Goal: Information Seeking & Learning: Learn about a topic

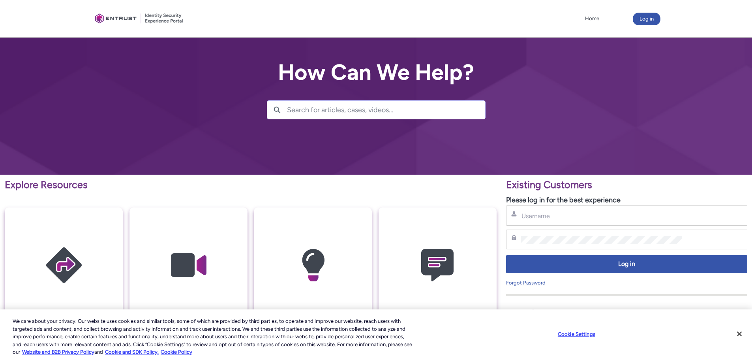
scroll to position [79, 0]
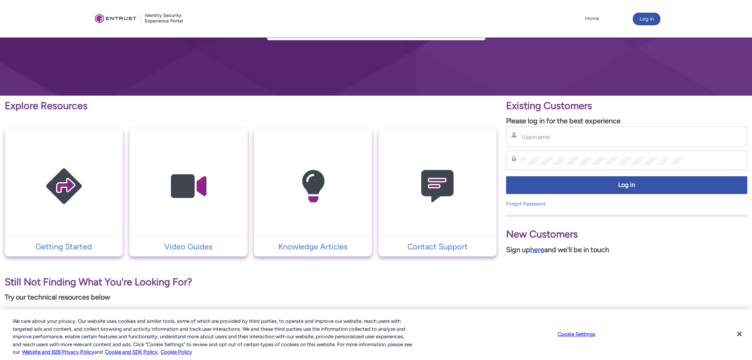
click at [542, 249] on link "here" at bounding box center [537, 249] width 14 height 9
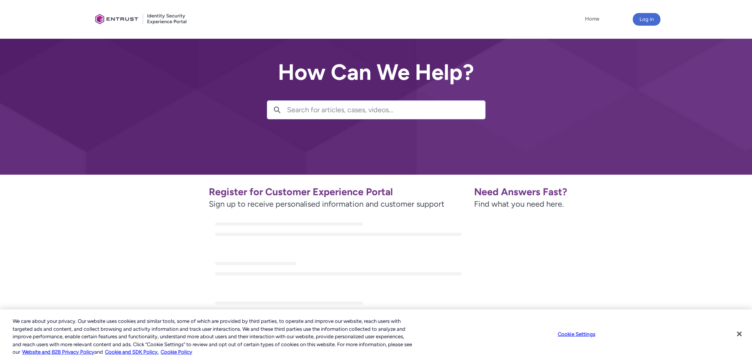
click at [376, 112] on input "Search for articles, cases, videos..." at bounding box center [386, 110] width 198 height 18
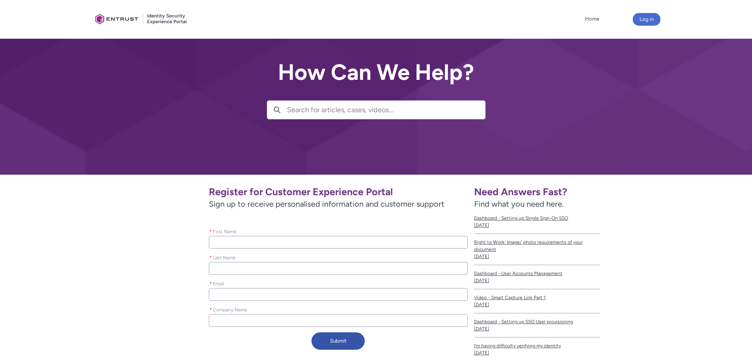
click at [292, 243] on input "* First Name" at bounding box center [338, 242] width 259 height 13
type lightning-primitive-input-simple "K"
type input "K"
type lightning-primitive-input-simple "Ke"
type input "Ke"
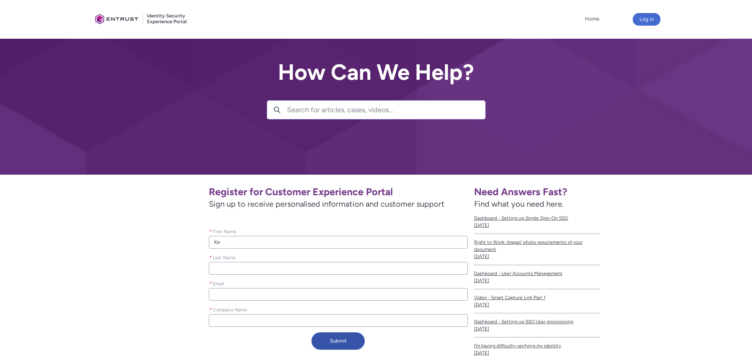
type lightning-primitive-input-simple "Kel"
type input "Kel"
type lightning-primitive-input-simple "Kell"
type input "Kell"
type lightning-primitive-input-simple "Kelly"
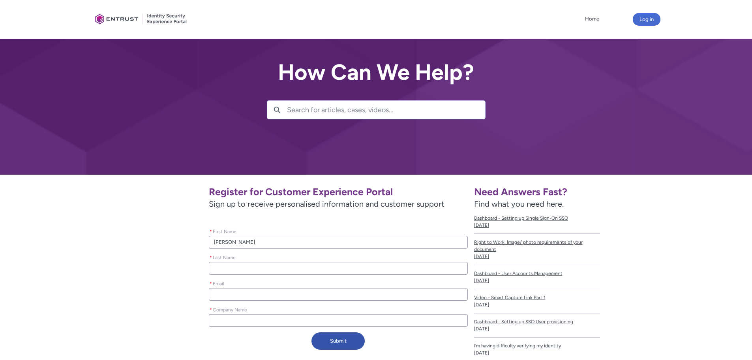
type input "Kelly"
type lightning-primitive-input-simple "Kellyh"
type input "Kellyh"
type lightning-primitive-input-simple "Kellyh"
type input "Kellyh"
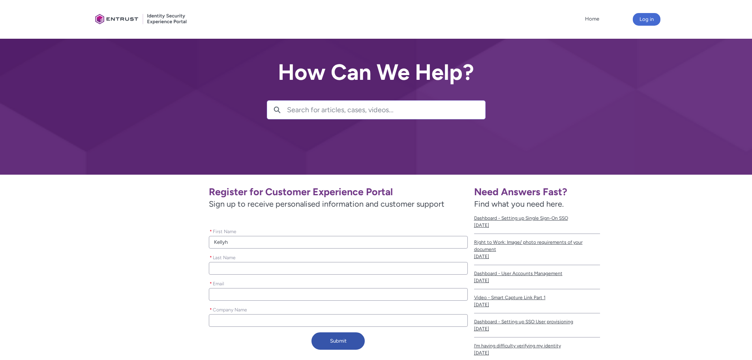
type lightning-primitive-input-simple "Kellyh"
type input "Kellyh"
type lightning-primitive-input-simple "Kelly"
type input "Kelly"
type lightning-primitive-input-simple "Kelly"
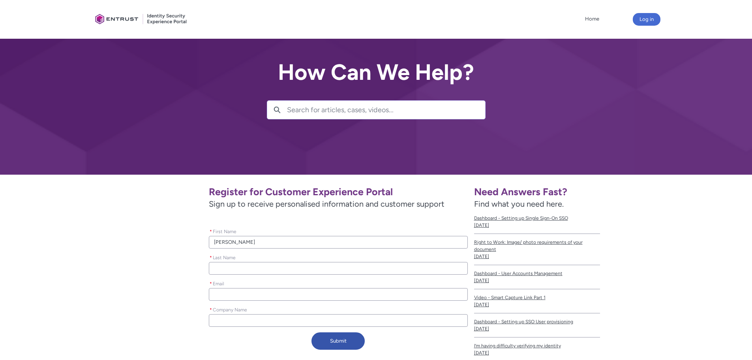
type input "Kelly"
type lightning-primitive-input-simple "Kelly G"
type input "Kelly G"
type lightning-primitive-input-simple "Kelly"
type input "Kelly"
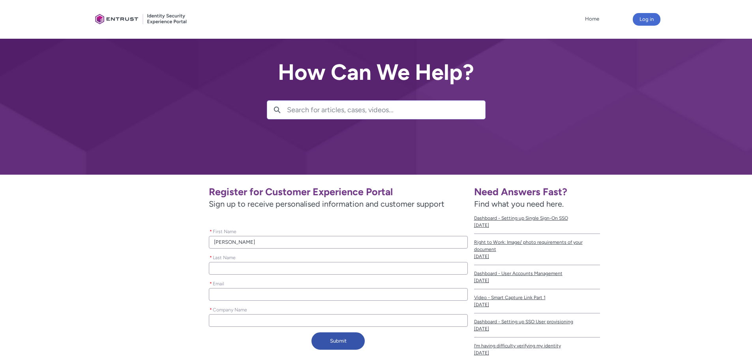
type lightning-primitive-input-simple "Kelly"
type input "Kelly"
type lightning-primitive-input-simple "G"
type input "G"
type lightning-primitive-input-simple "Ga"
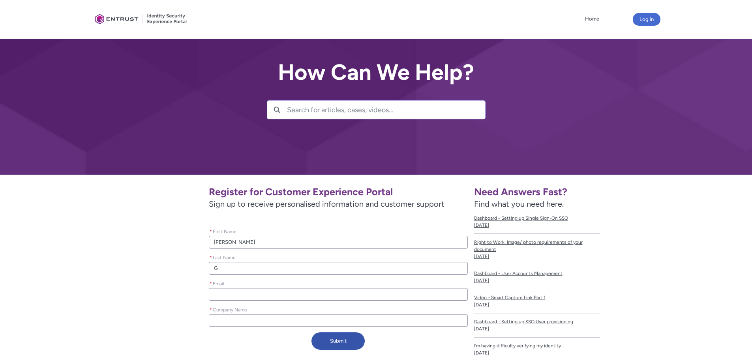
type input "Ga"
type lightning-primitive-input-simple "Gal"
type input "Gal"
type lightning-primitive-input-simple "Gall"
type input "Gall"
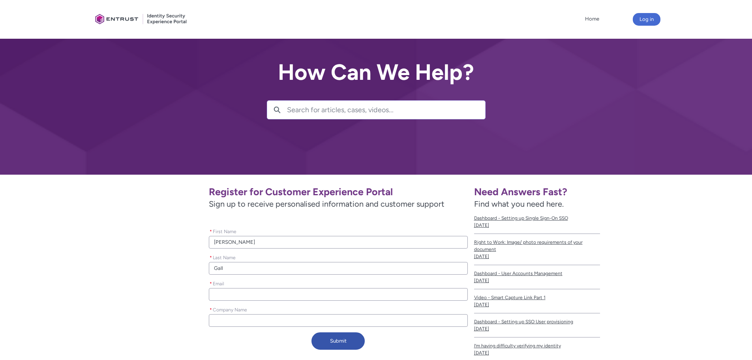
type lightning-primitive-input-simple "Gallo"
type input "Gallo"
type lightning-primitive-input-simple "Gallow"
type input "Gallow"
type lightning-primitive-input-simple "Gallowa"
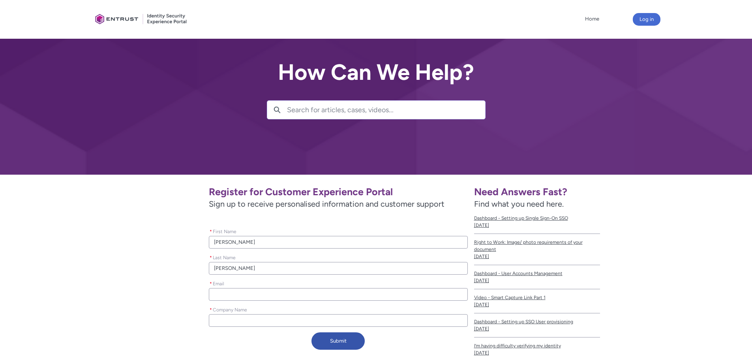
type input "Gallowa"
type lightning-primitive-input-simple "Galloway"
type input "Galloway"
type lightning-primitive-input-simple "Galloway"
type input "Galloway"
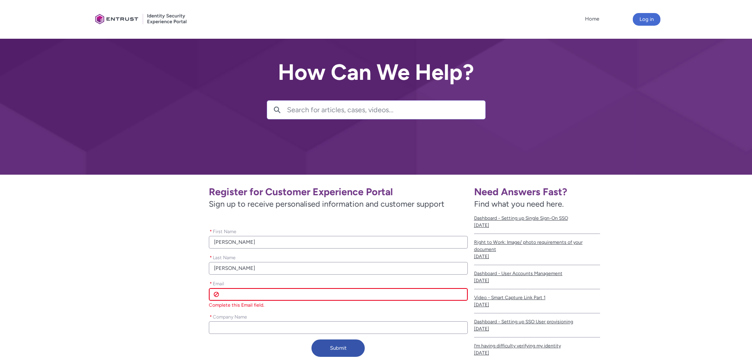
type lightning-primitive-input-simple "k"
type input "k"
type lightning-primitive-input-simple "ke"
type input "ke"
type lightning-primitive-input-simple "kel"
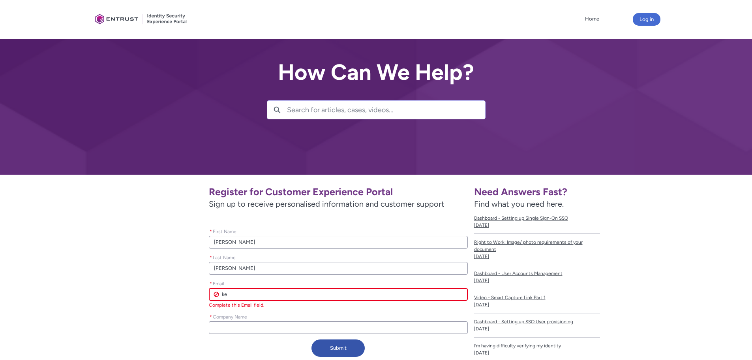
type input "kel"
type lightning-primitive-input-simple "kell"
type input "kell"
type lightning-primitive-input-simple "kelly"
type input "kelly"
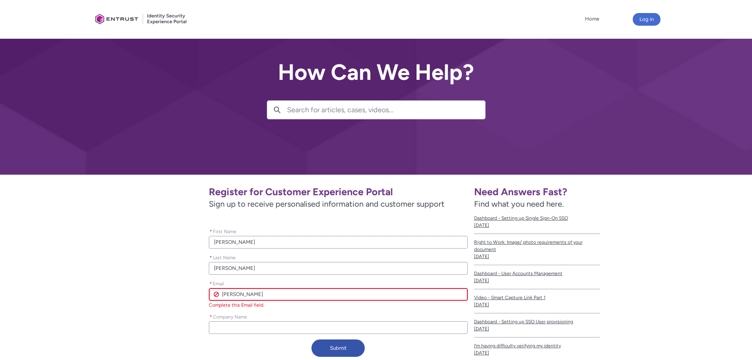
type lightning-primitive-input-simple "kell"
type input "kell"
type lightning-primitive-input-simple "kel"
type input "kel"
type lightning-primitive-input-simple "ke"
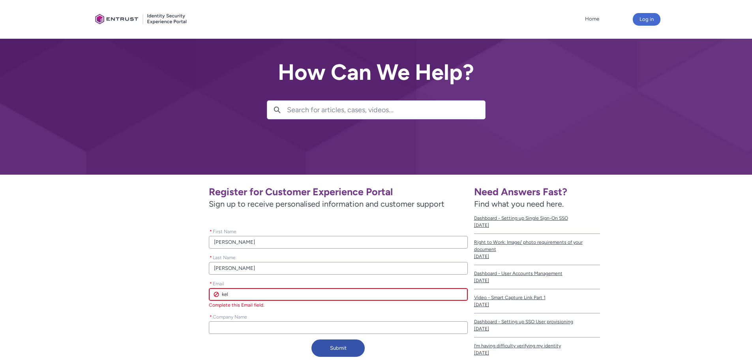
type input "ke"
type lightning-primitive-input-simple "k"
type input "k"
type lightning-primitive-input-simple "kg"
type input "kg"
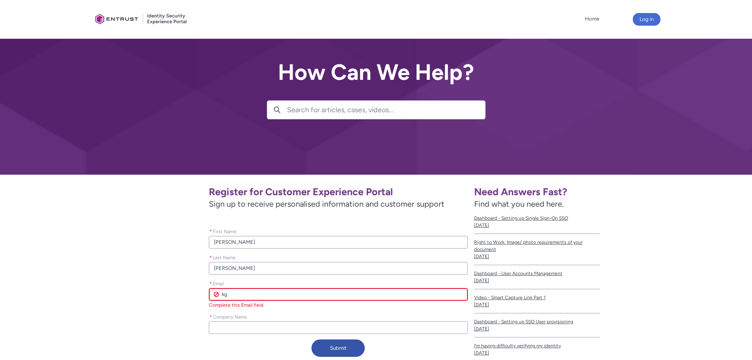
type lightning-primitive-input-simple "kga"
type input "kga"
type lightning-primitive-input-simple "kgal"
type input "kgal"
type lightning-primitive-input-simple "kgall"
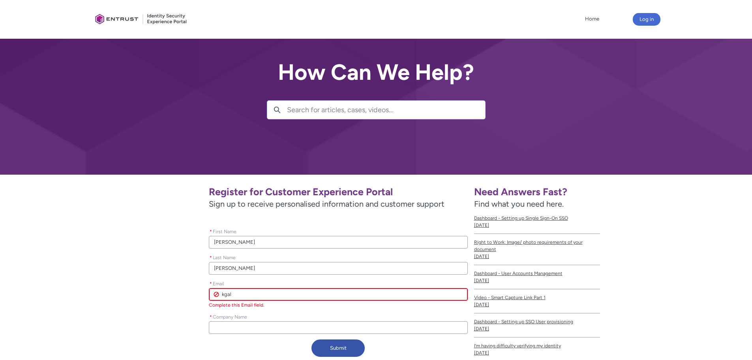
type input "kgall"
type lightning-primitive-input-simple "kgallo"
type input "kgallo"
type lightning-primitive-input-simple "kgallow"
type input "kgallow"
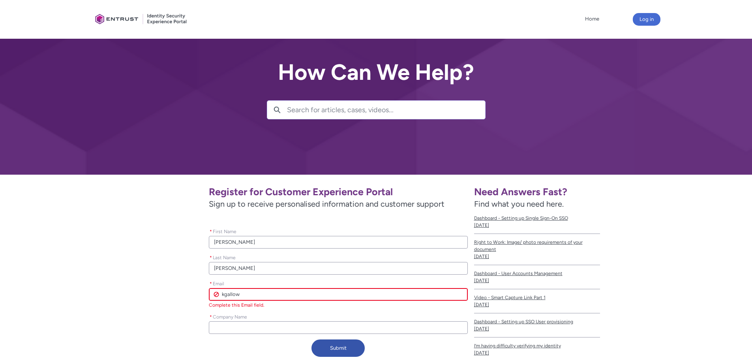
type lightning-primitive-input-simple "kgallowa"
type input "kgallowa"
type lightning-primitive-input-simple "kgalloway"
type input "kgalloway"
type lightning-primitive-input-simple "kgalloway@"
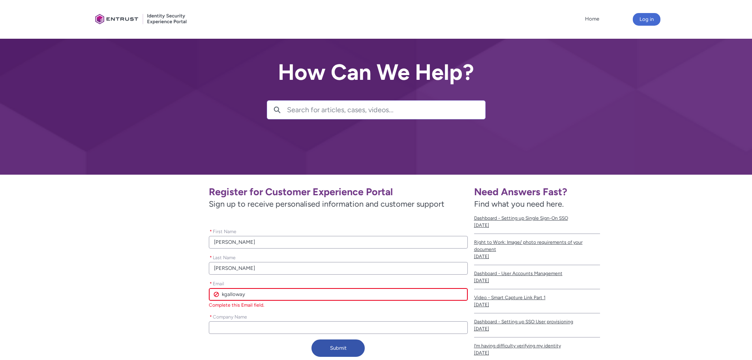
type input "kgalloway@"
type lightning-primitive-input-simple "kgalloway@a"
type input "kgalloway@a"
type lightning-primitive-input-simple "kgalloway@ag"
type input "kgalloway@ag"
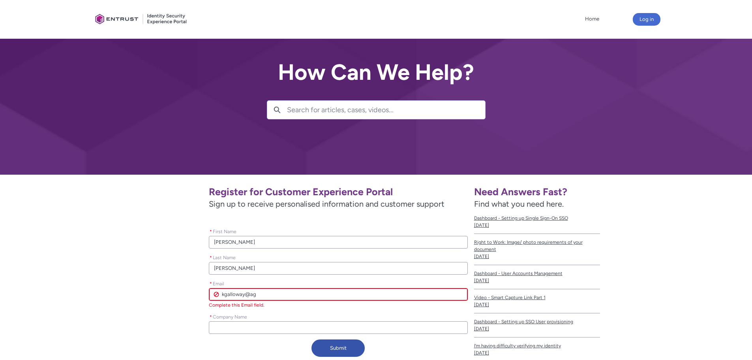
type lightning-primitive-input-simple "kgalloway@agf"
type input "kgalloway@agf"
type lightning-primitive-input-simple "kgalloway@agfi"
type input "kgalloway@agfi"
type lightning-primitive-input-simple "kgalloway@agfir"
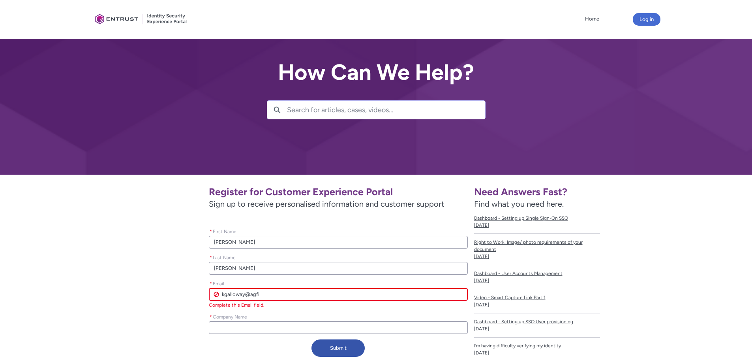
type input "kgalloway@agfir"
type lightning-primitive-input-simple "kgalloway@agfirs"
type input "kgalloway@agfirs"
type lightning-primitive-input-simple "kgalloway@agfirst"
type input "kgalloway@agfirst"
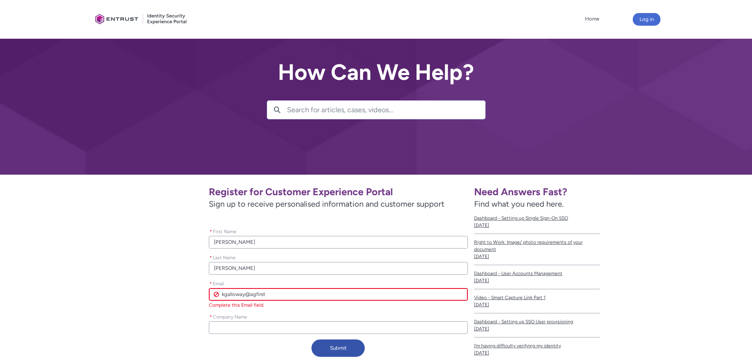
type lightning-primitive-input-simple "kgalloway@agfirst."
type input "kgalloway@agfirst."
type lightning-primitive-input-simple "kgalloway@agfirst.."
type input "kgalloway@agfirst.."
type lightning-primitive-input-simple "kgalloway@agfirst..c"
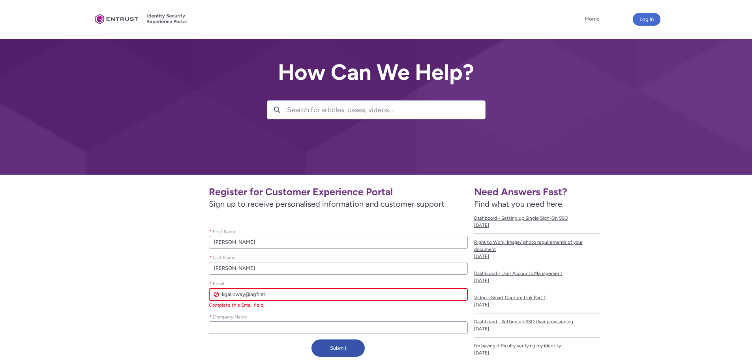
type input "kgalloway@agfirst..c"
type lightning-primitive-input-simple "kgalloway@agfirst..co"
type input "kgalloway@agfirst..co"
type lightning-primitive-input-simple "kgalloway@agfirst..com"
type input "kgalloway@agfirst..com"
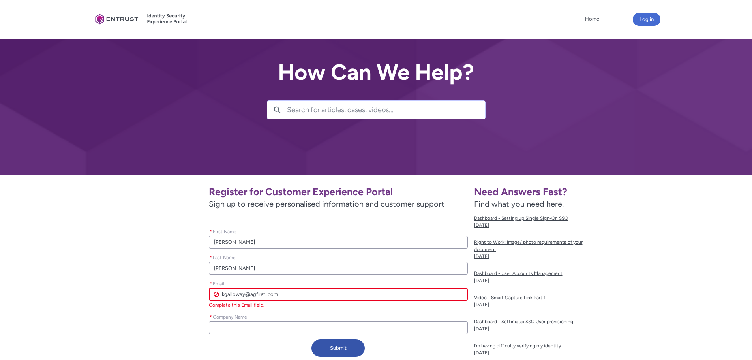
type lightning-primitive-input-simple "kgalloway@agfirst..co"
type input "kgalloway@agfirst..co"
type lightning-primitive-input-simple "kgalloway@agfirst..c"
type input "kgalloway@agfirst..c"
type lightning-primitive-input-simple "kgalloway@agfirst.."
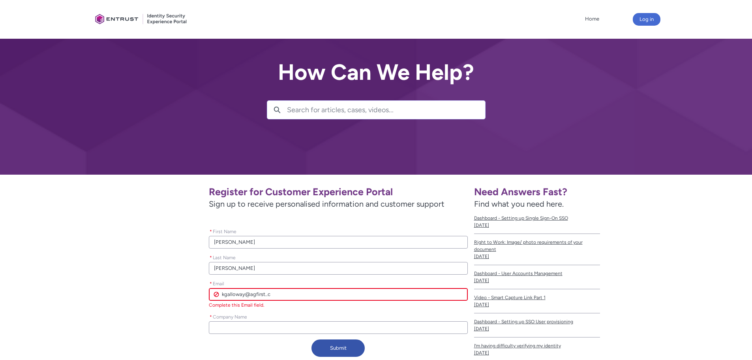
type input "kgalloway@agfirst.."
type lightning-primitive-input-simple "kgalloway@agfirst."
type input "kgalloway@agfirst."
type lightning-primitive-input-simple "kgalloway@agfirst.c"
type input "kgalloway@agfirst.c"
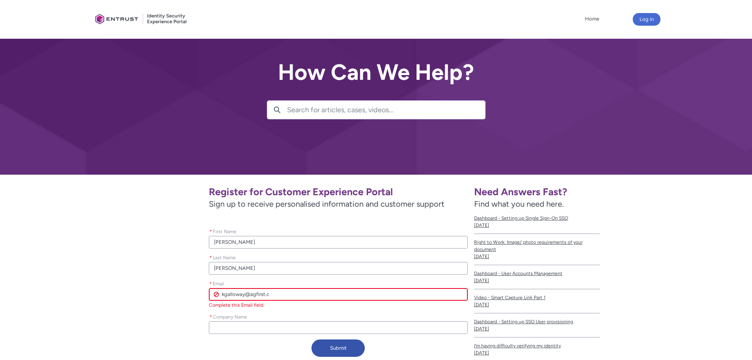
type lightning-primitive-input-simple "kgalloway@agfirst.co"
type input "kgalloway@agfirst.co"
type lightning-primitive-input-simple "kgalloway@agfirst.com"
type input "kgalloway@agfirst.com"
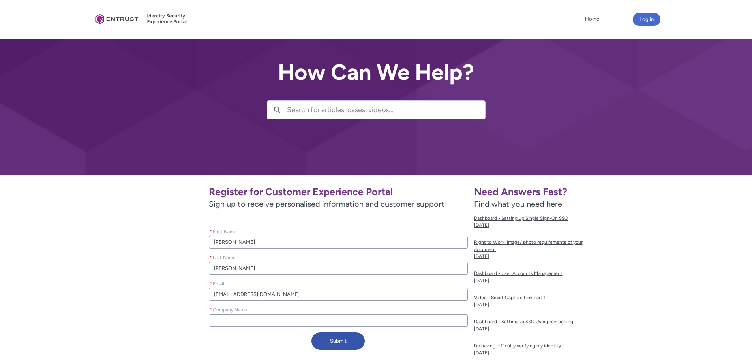
type lightning-primitive-input-simple "A"
type input "A"
type lightning-primitive-input-simple "Ag"
type input "Ag"
type lightning-primitive-input-simple "AgF"
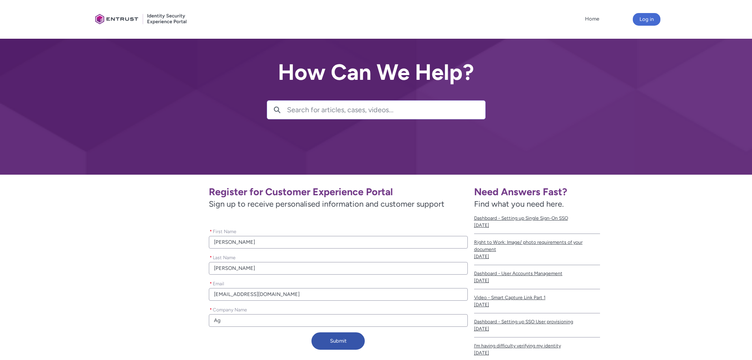
type input "AgF"
type lightning-primitive-input-simple "AgFi"
type input "AgFi"
type lightning-primitive-input-simple "AgFir"
type input "AgFir"
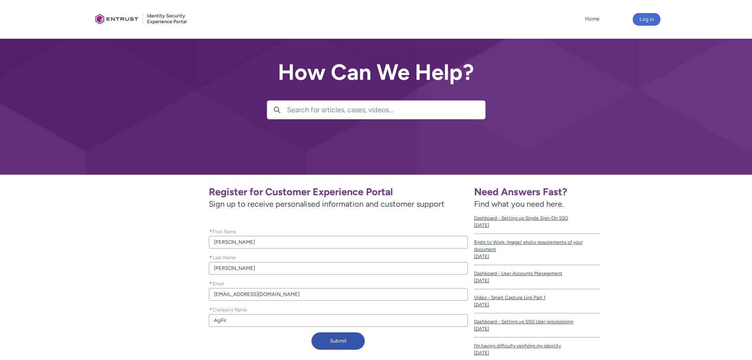
type lightning-primitive-input-simple "AgFirs"
type input "AgFirs"
type lightning-primitive-input-simple "AgFirst"
type input "AgFirst"
type lightning-primitive-input-simple "AgFirst"
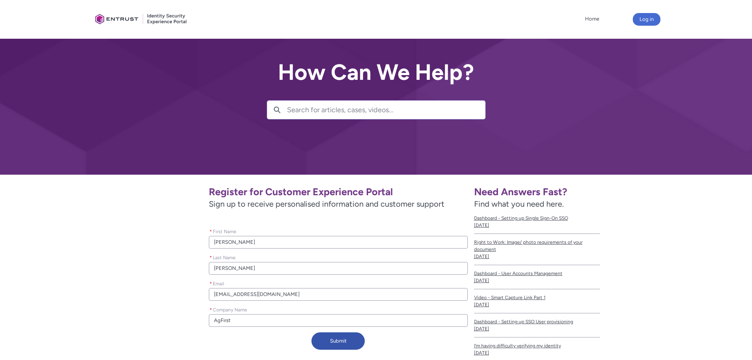
type input "AgFirst"
type lightning-primitive-input-simple "AgFirst F"
type input "AgFirst F"
type lightning-primitive-input-simple "AgFirst Fa"
type input "AgFirst Fa"
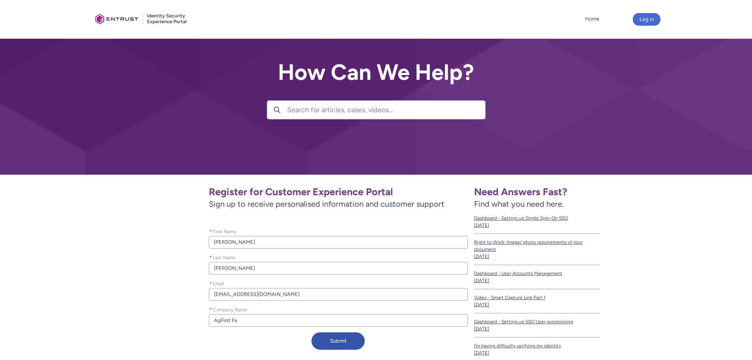
type lightning-primitive-input-simple "AgFirst Fam"
type input "AgFirst Fam"
type lightning-primitive-input-simple "AgFirst Fa"
type input "AgFirst Fa"
type lightning-primitive-input-simple "AgFirst Far"
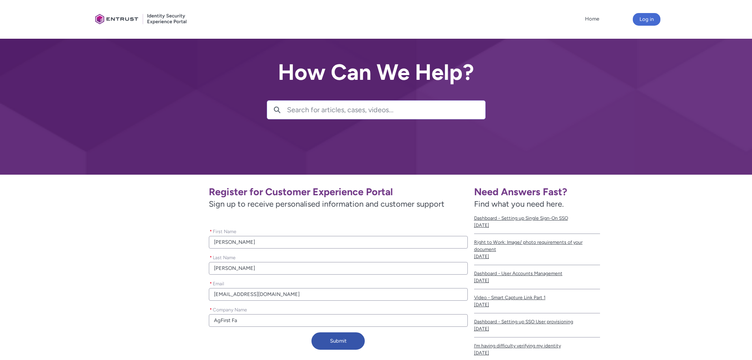
type input "AgFirst Far"
type lightning-primitive-input-simple "AgFirst Farm"
type input "AgFirst Farm"
type lightning-primitive-input-simple "AgFirst Farm"
type input "AgFirst Farm"
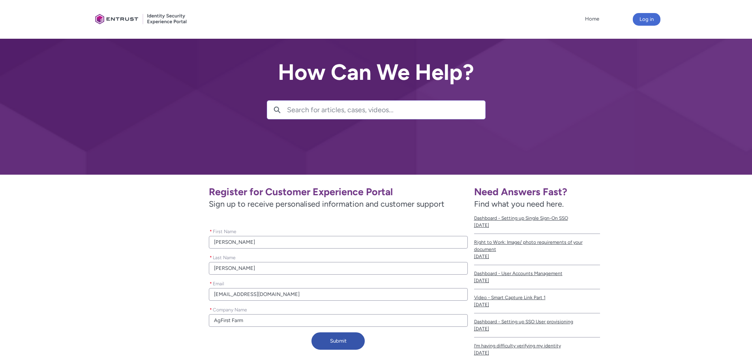
type lightning-primitive-input-simple "AgFirst Farm C"
type input "AgFirst Farm C"
type lightning-primitive-input-simple "AgFirst Farm Cr"
type input "AgFirst Farm Cr"
type lightning-primitive-input-simple "AgFirst Farm Cre"
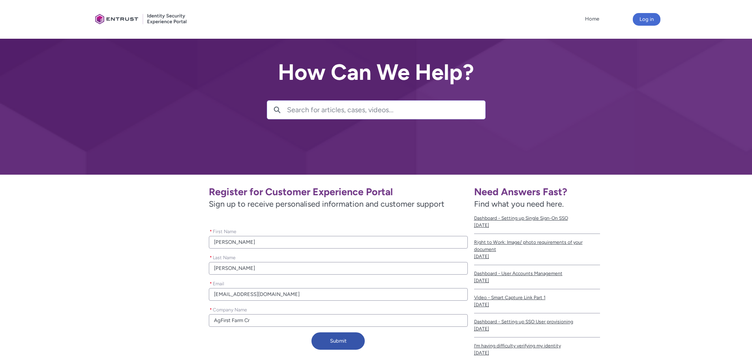
type input "AgFirst Farm Cre"
type lightning-primitive-input-simple "AgFirst Farm Cred"
type input "AgFirst Farm Cred"
type lightning-primitive-input-simple "AgFirst Farm Credi"
type input "AgFirst Farm Credi"
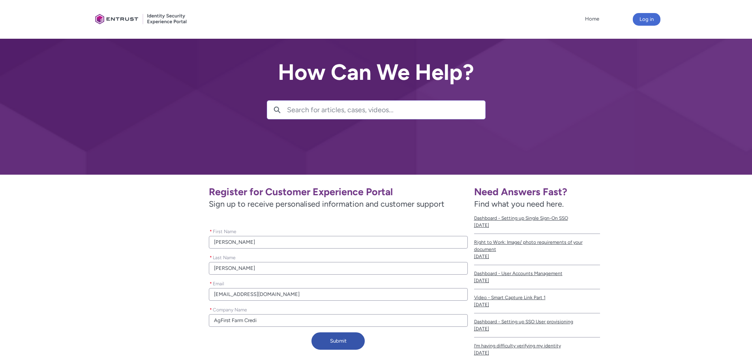
type lightning-primitive-input-simple "AgFirst Farm Credit"
type input "AgFirst Farm Credit"
click at [358, 342] on button "Submit" at bounding box center [338, 340] width 53 height 17
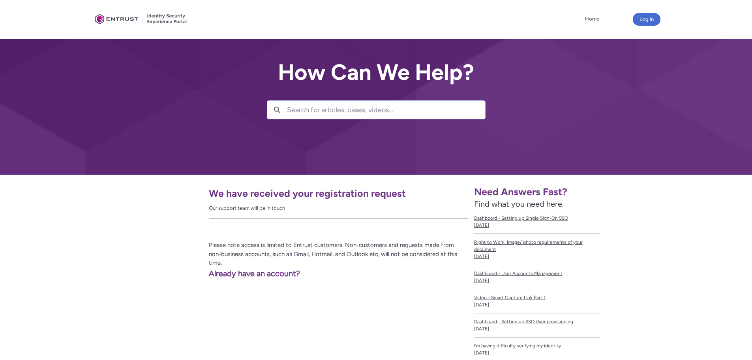
scroll to position [40, 0]
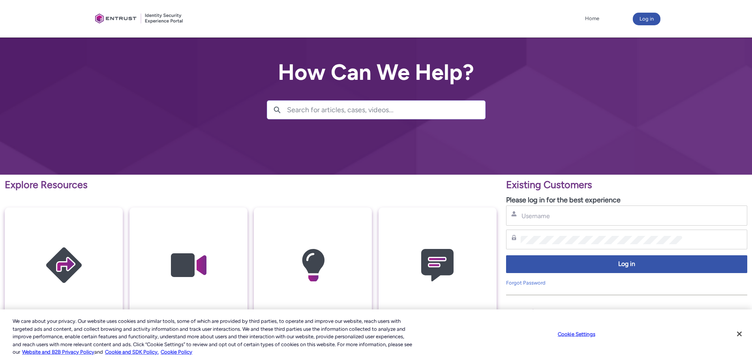
click at [436, 115] on input "Search for articles, cases, videos..." at bounding box center [386, 110] width 198 height 18
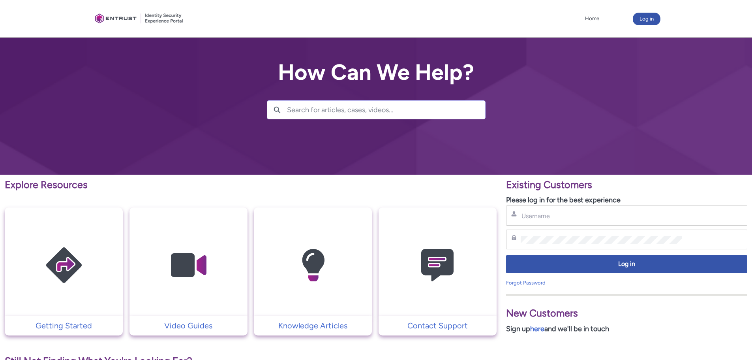
click at [445, 114] on input "Search for articles, cases, videos..." at bounding box center [386, 110] width 198 height 18
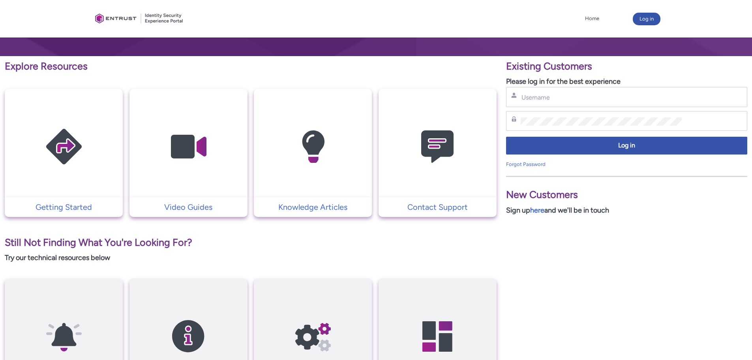
click at [452, 142] on img at bounding box center [437, 146] width 75 height 85
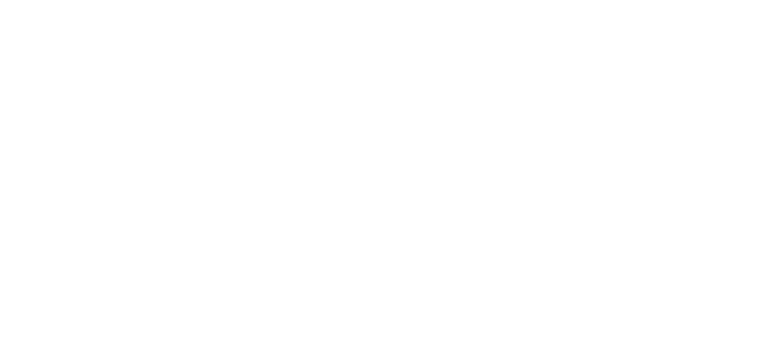
click at [444, 0] on html "Loading × Sorry to interrupt CSS Error Refresh" at bounding box center [379, 0] width 758 height 0
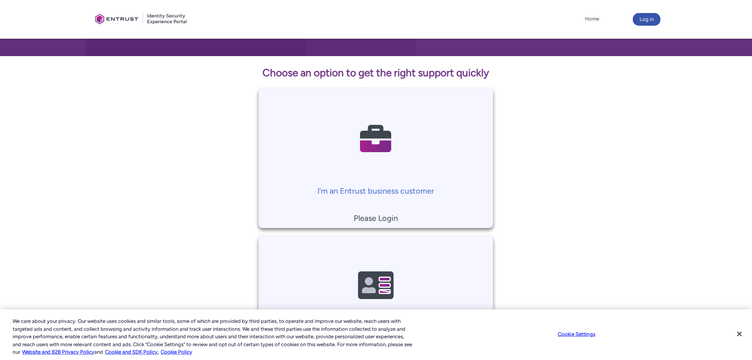
scroll to position [158, 0]
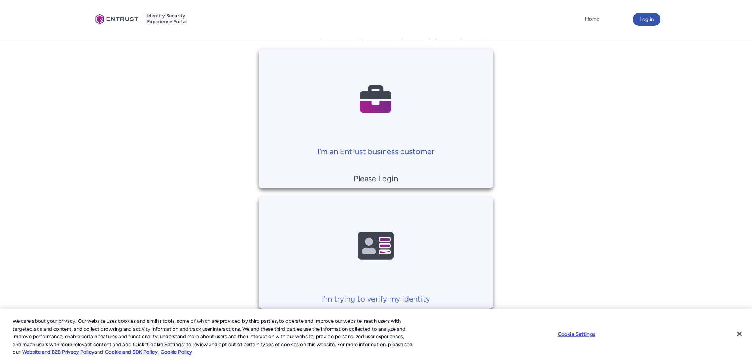
click at [402, 111] on img at bounding box center [376, 98] width 75 height 85
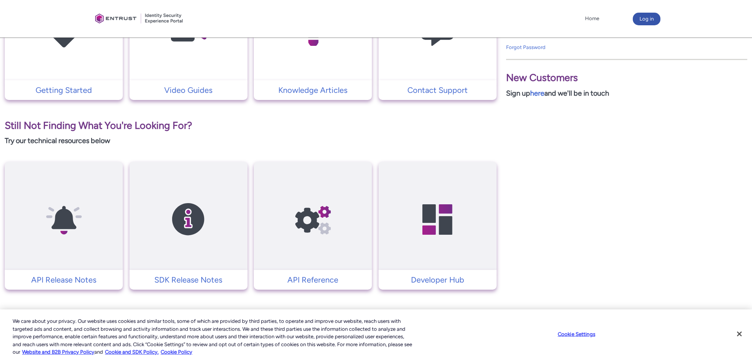
scroll to position [156, 0]
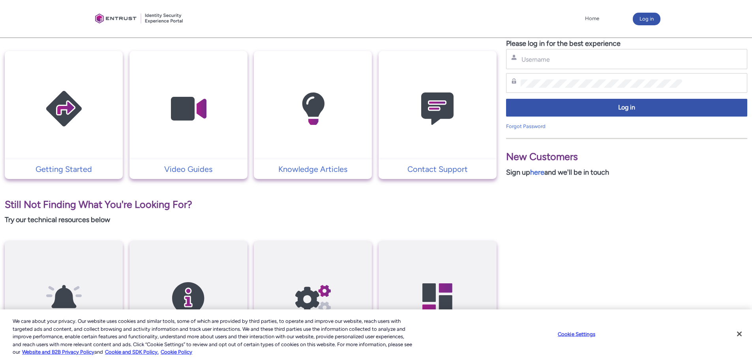
click at [74, 110] on img at bounding box center [63, 108] width 75 height 85
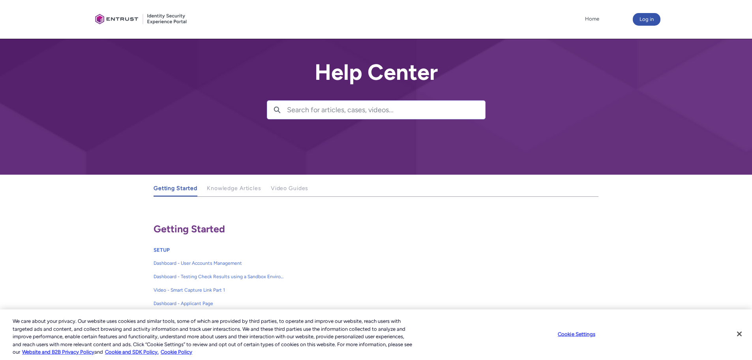
scroll to position [79, 0]
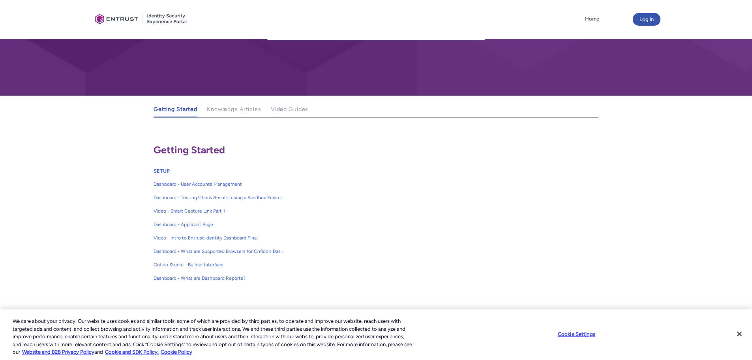
click at [122, 23] on div at bounding box center [141, 19] width 99 height 31
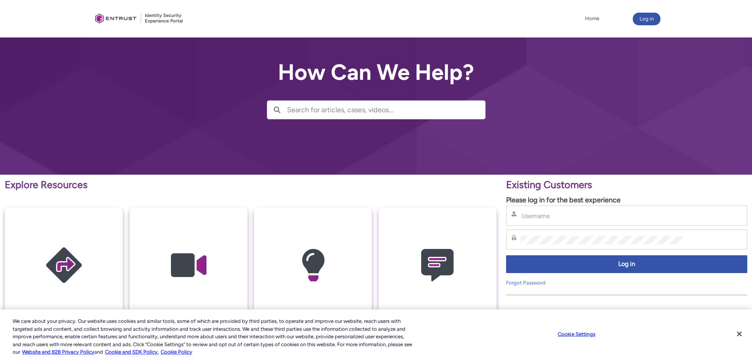
click at [319, 108] on input "Search for articles, cases, videos..." at bounding box center [386, 110] width 198 height 18
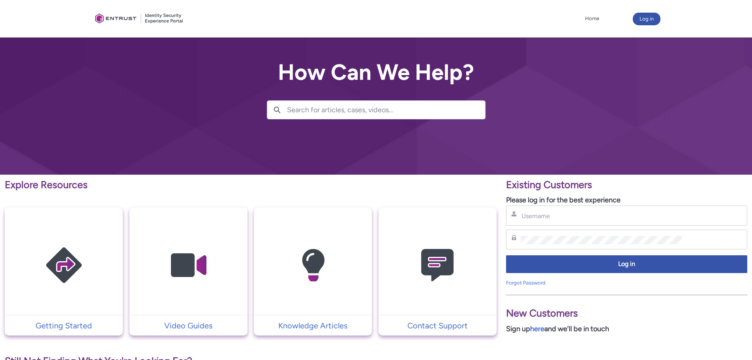
click at [359, 121] on div at bounding box center [376, 87] width 752 height 175
click at [360, 111] on input "Search for articles, cases, videos..." at bounding box center [386, 110] width 198 height 18
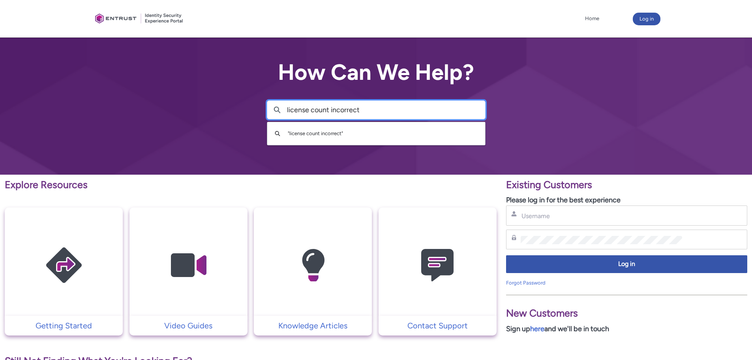
type input "license count incorrect"
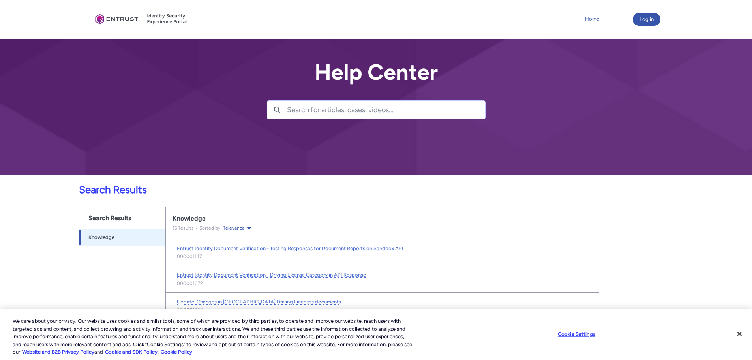
click at [594, 14] on link "Home" at bounding box center [592, 19] width 18 height 12
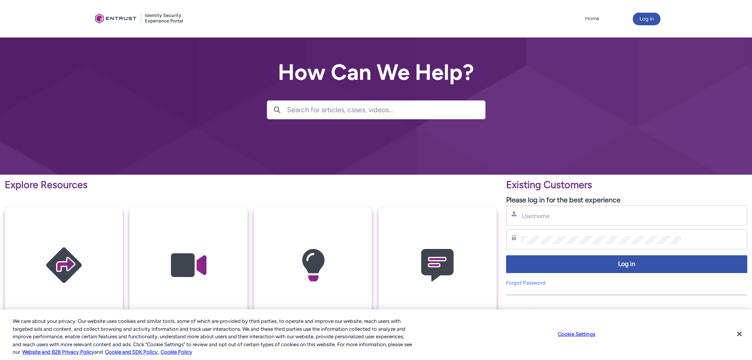
scroll to position [79, 0]
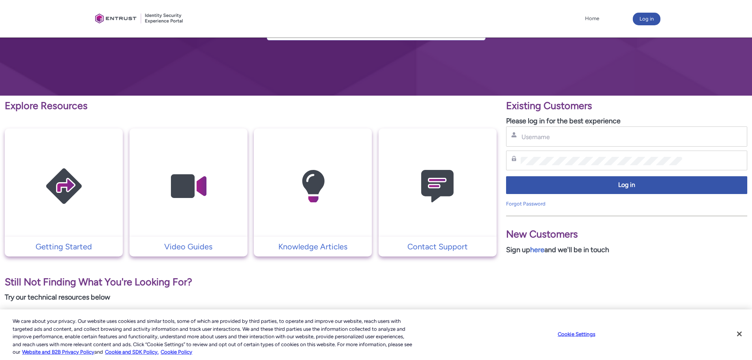
click at [437, 253] on td "Contact Support" at bounding box center [438, 247] width 118 height 20
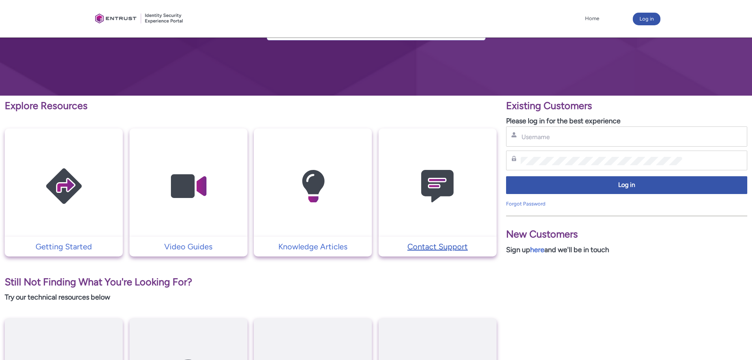
click at [437, 248] on p "Contact Support" at bounding box center [438, 247] width 110 height 12
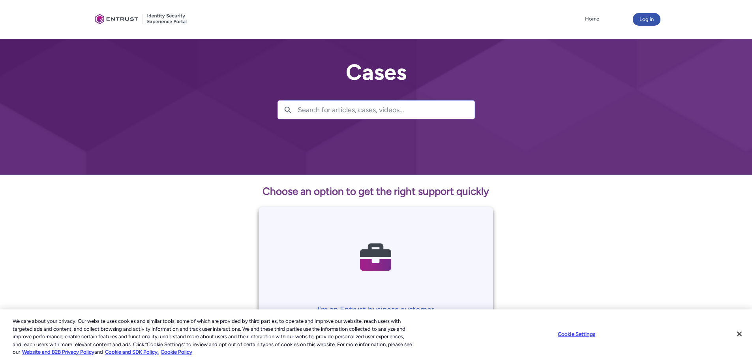
click at [384, 109] on input "Search for articles, cases, videos..." at bounding box center [386, 110] width 177 height 18
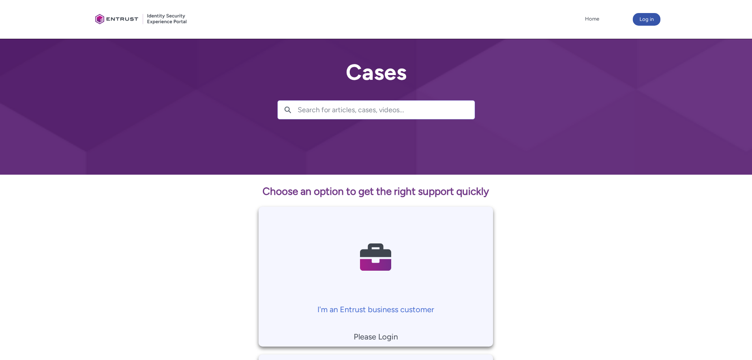
click at [386, 109] on input "Search for articles, cases, videos..." at bounding box center [386, 110] width 177 height 18
paste input "Entrust IdentityGuard 12.0 295283 (10)"
type input "Entrust IdentityGuard 12.0 295283 (10)"
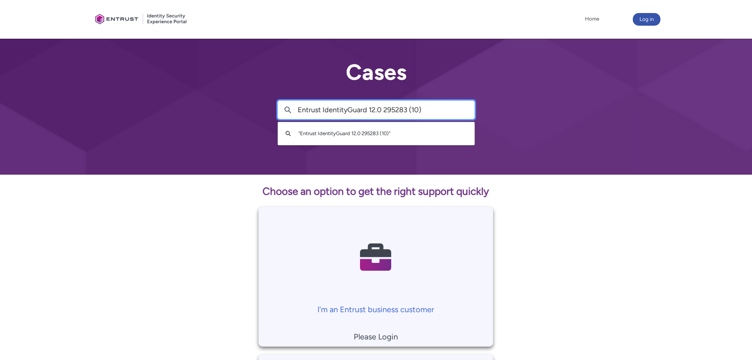
drag, startPoint x: 261, startPoint y: 95, endPoint x: 150, endPoint y: 92, distance: 110.2
click at [150, 92] on div "Cases Search Entrust IdentityGuard 12.0 295283 (10) Search " Entrust IdentityGu…" at bounding box center [376, 87] width 752 height 175
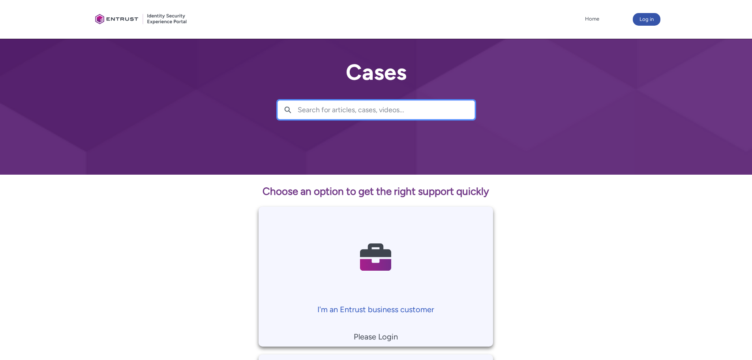
click at [393, 284] on img at bounding box center [376, 256] width 75 height 85
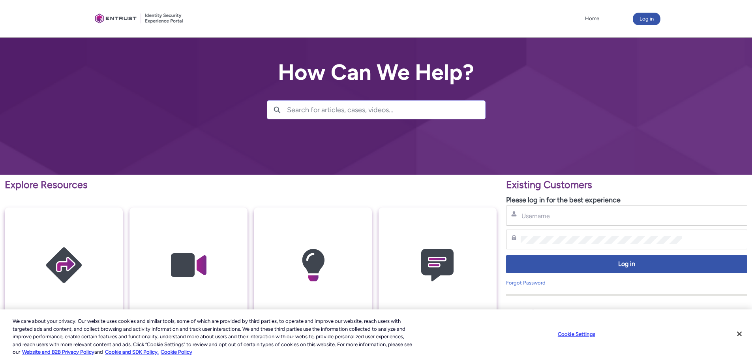
scroll to position [119, 0]
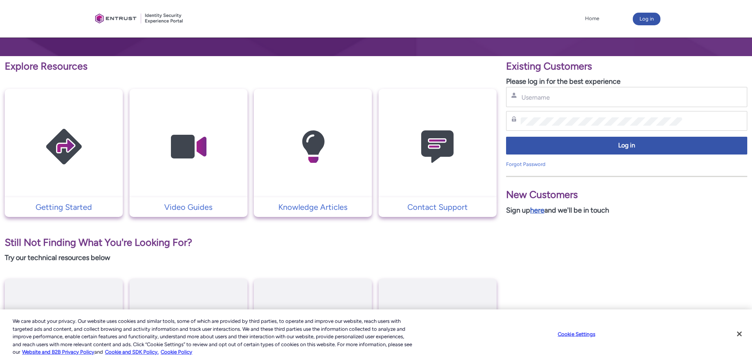
click at [540, 212] on link "here" at bounding box center [537, 210] width 14 height 9
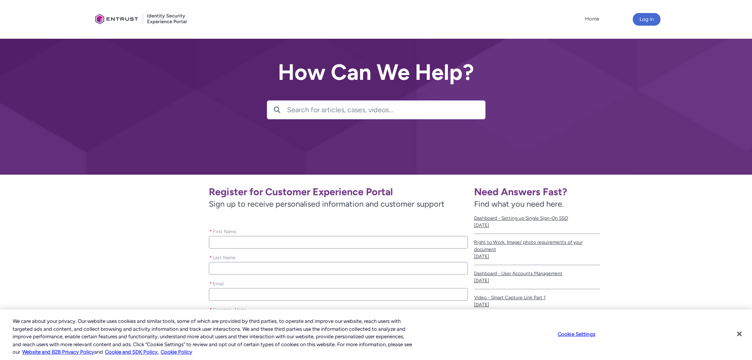
click at [347, 112] on input "Search for articles, cases, videos..." at bounding box center [386, 110] width 198 height 18
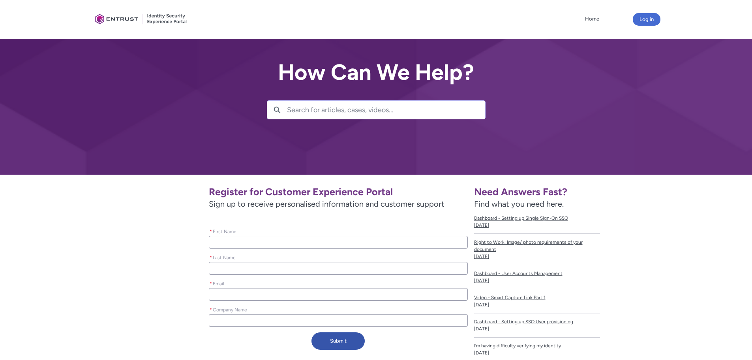
click at [347, 107] on input "Search for articles, cases, videos..." at bounding box center [386, 110] width 198 height 18
paste input "Entrust IdentityGuard 12.0 295283 (10)"
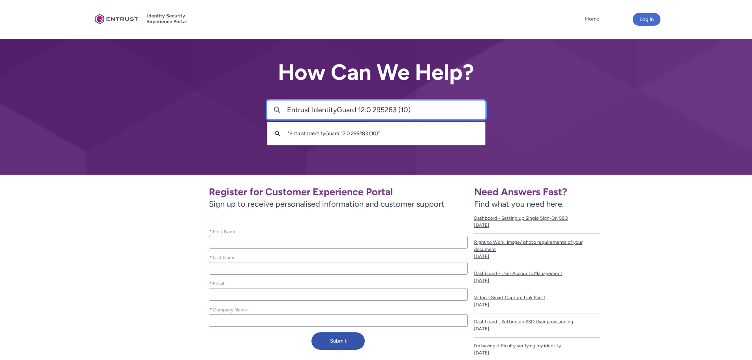
type input "Entrust IdentityGuard 12.0 295283 (10)"
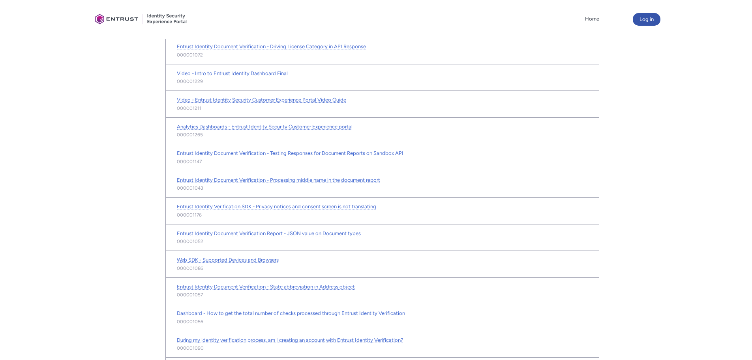
scroll to position [400, 0]
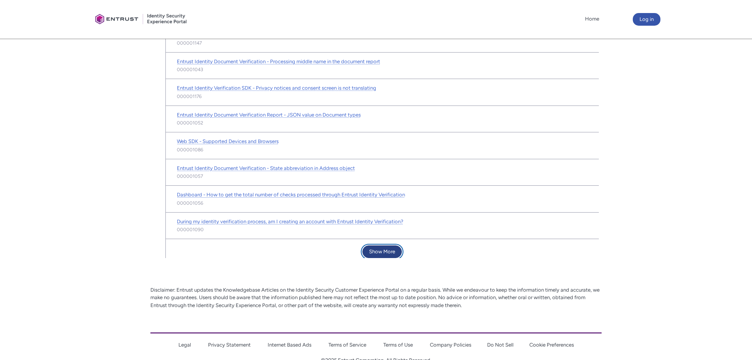
click at [389, 252] on button "Show More" at bounding box center [383, 251] width 40 height 13
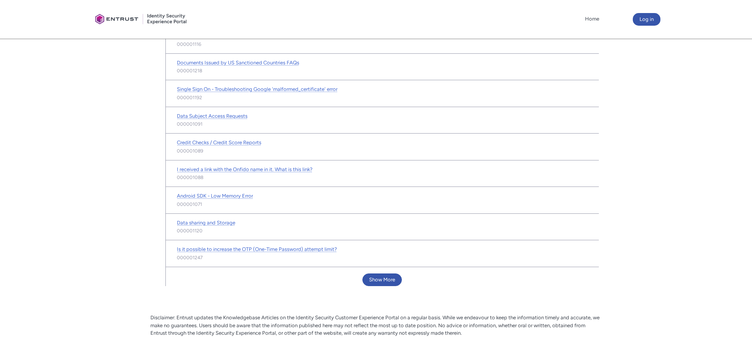
scroll to position [820, 0]
